Goal: Information Seeking & Learning: Learn about a topic

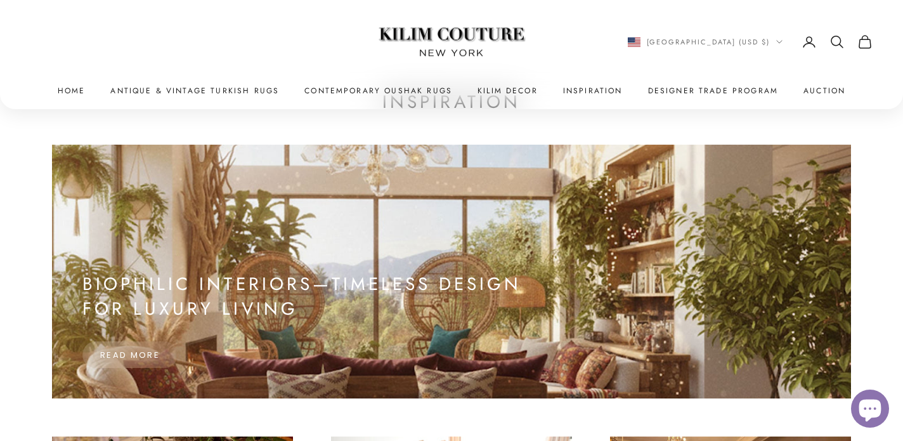
scroll to position [90, 0]
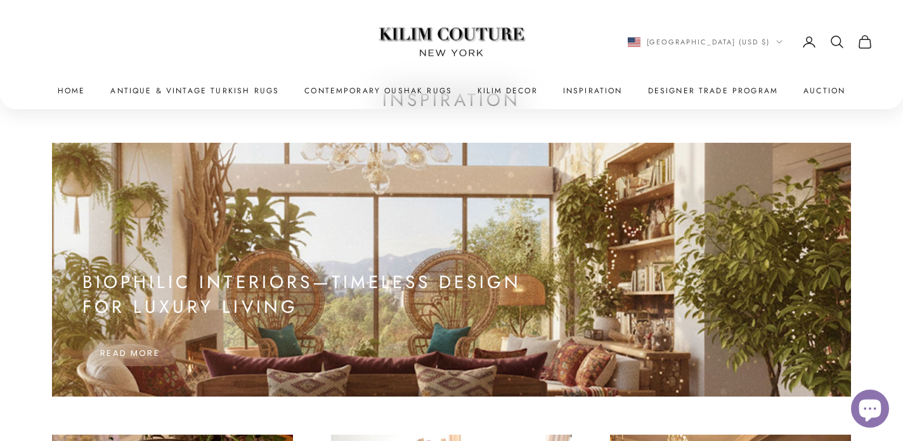
click at [449, 45] on link "Kilim Couture [US_STATE]" at bounding box center [451, 42] width 159 height 60
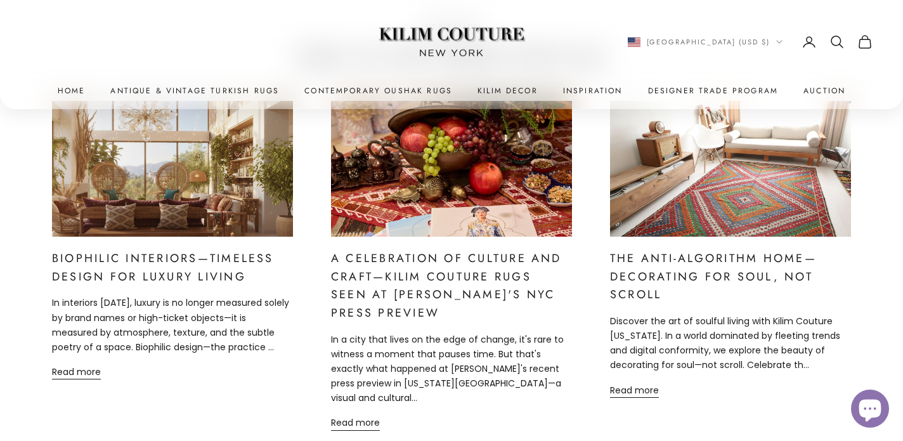
scroll to position [5411, 0]
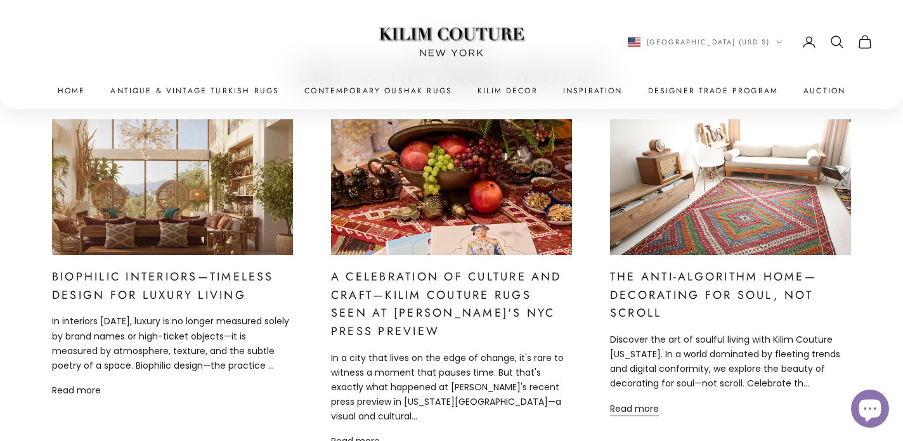
click at [91, 391] on link "Read more" at bounding box center [76, 390] width 49 height 15
